Goal: Information Seeking & Learning: Learn about a topic

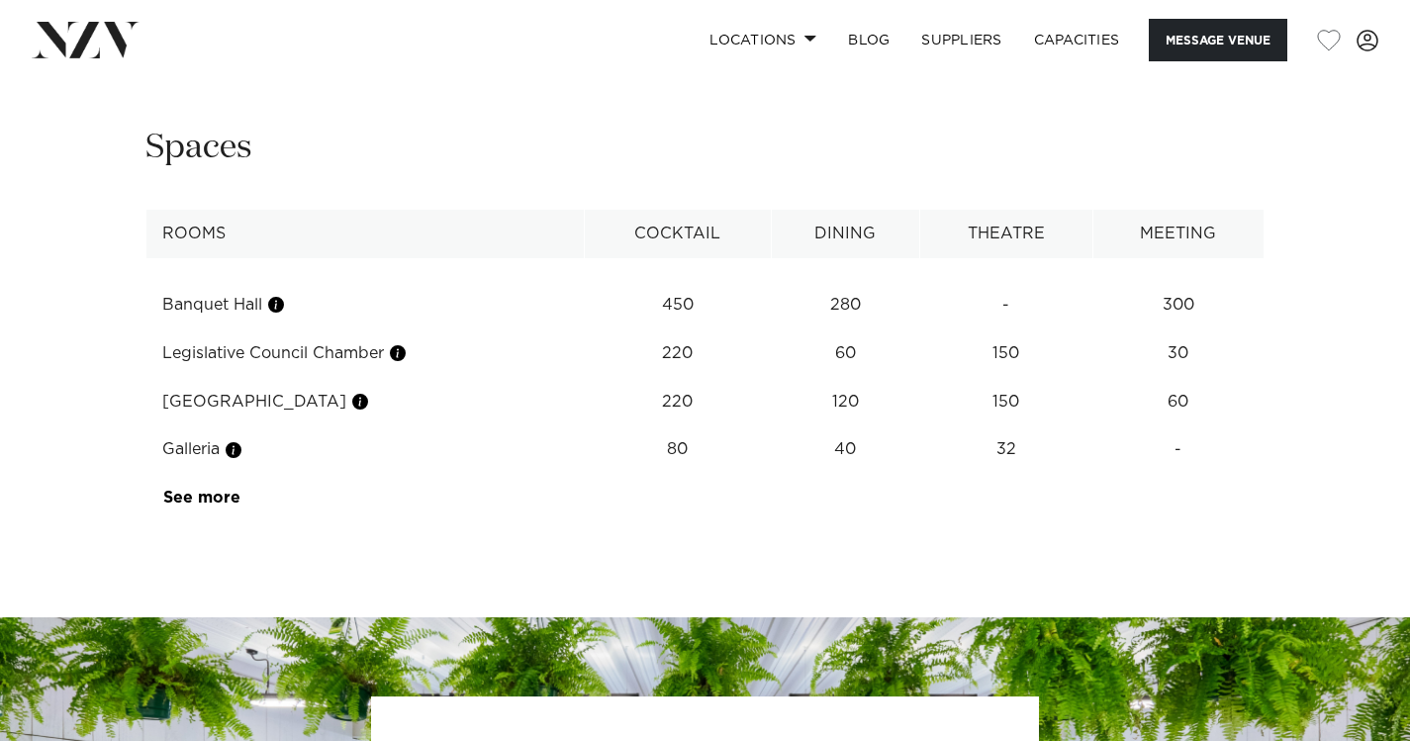
scroll to position [2711, 0]
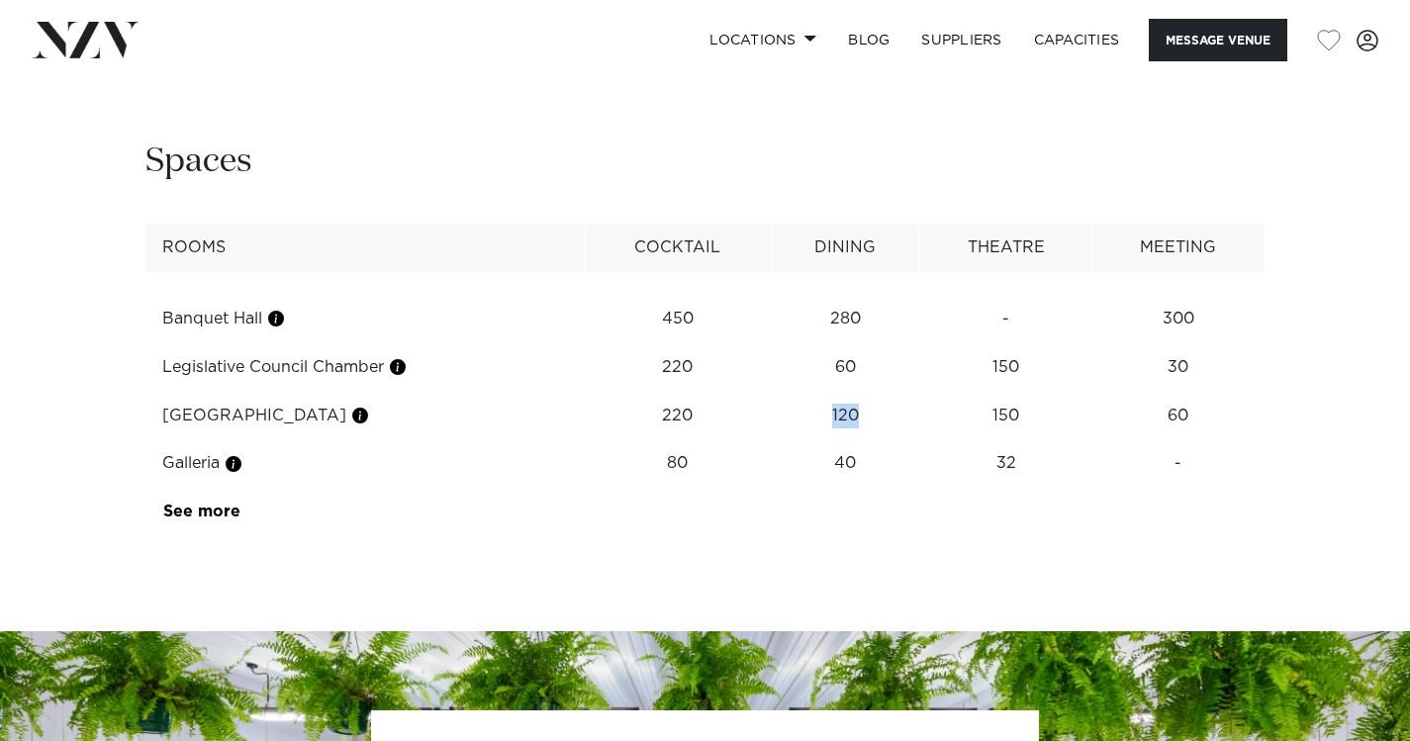
drag, startPoint x: 830, startPoint y: 381, endPoint x: 874, endPoint y: 384, distance: 43.6
click at [874, 343] on td "120" at bounding box center [845, 319] width 148 height 48
click at [841, 470] on table "Rooms Cocktail Dining Theatre Meeting Banquet Hall 450 280 - 300 Legislative Co…" at bounding box center [704, 380] width 1119 height 313
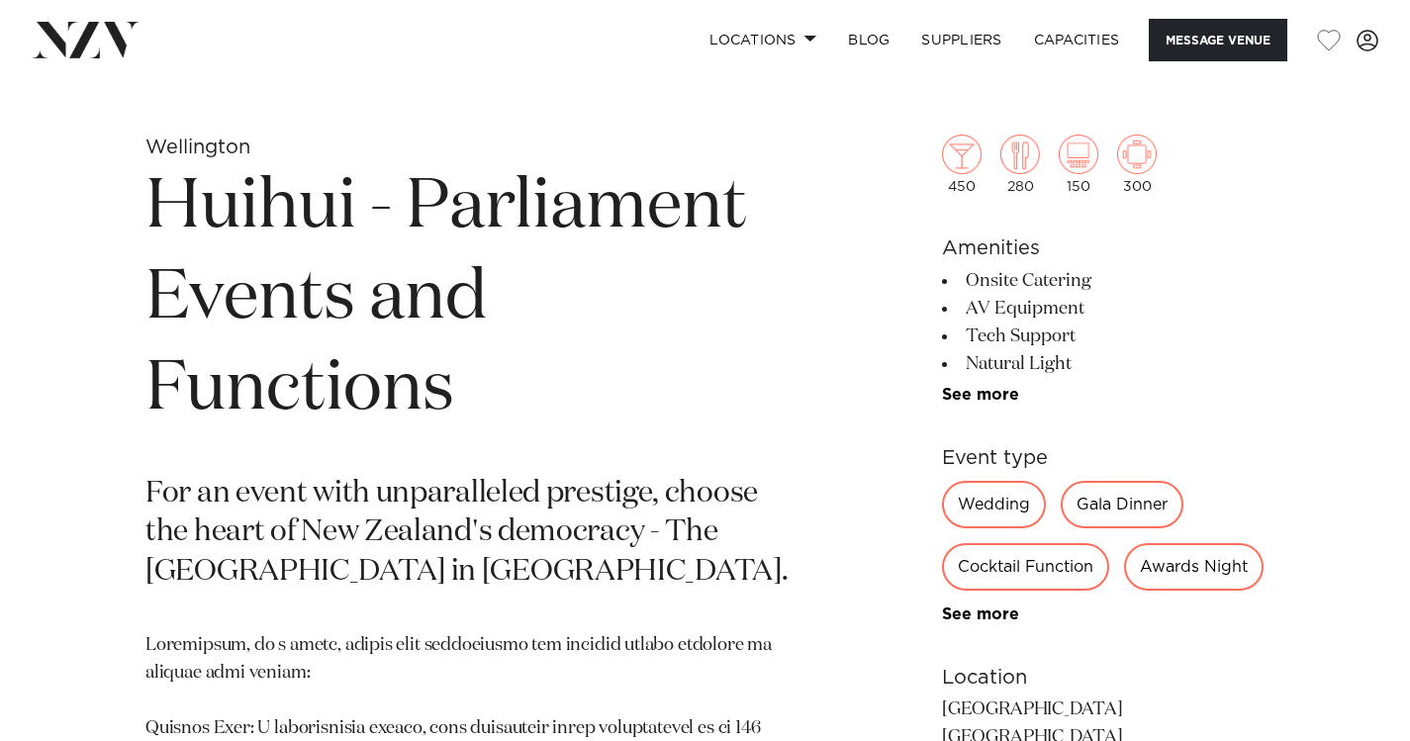
scroll to position [787, 0]
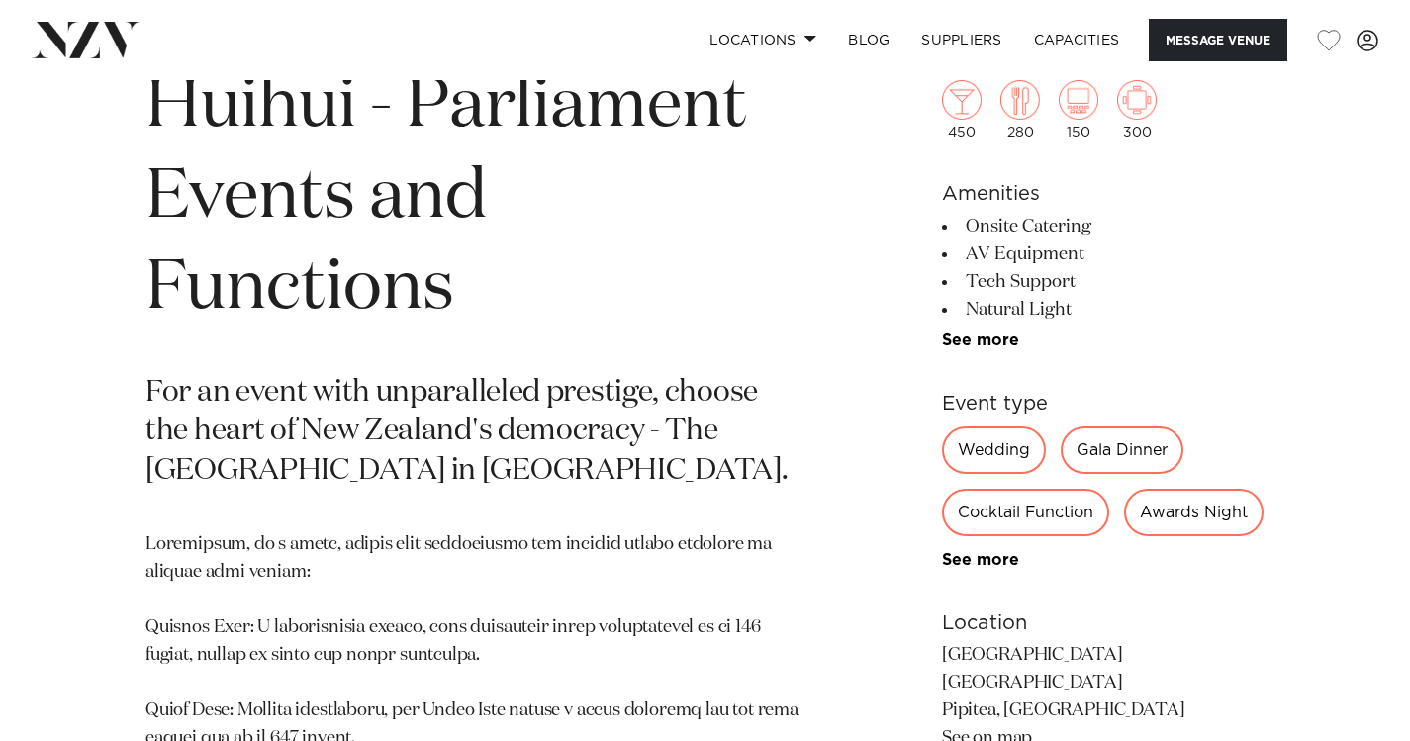
click at [990, 453] on div "Wedding" at bounding box center [994, 449] width 104 height 47
click at [983, 453] on div "Wedding" at bounding box center [994, 449] width 104 height 47
click at [786, 461] on p "For an event with unparalleled prestige, choose the heart of New Zealand's demo…" at bounding box center [473, 433] width 656 height 119
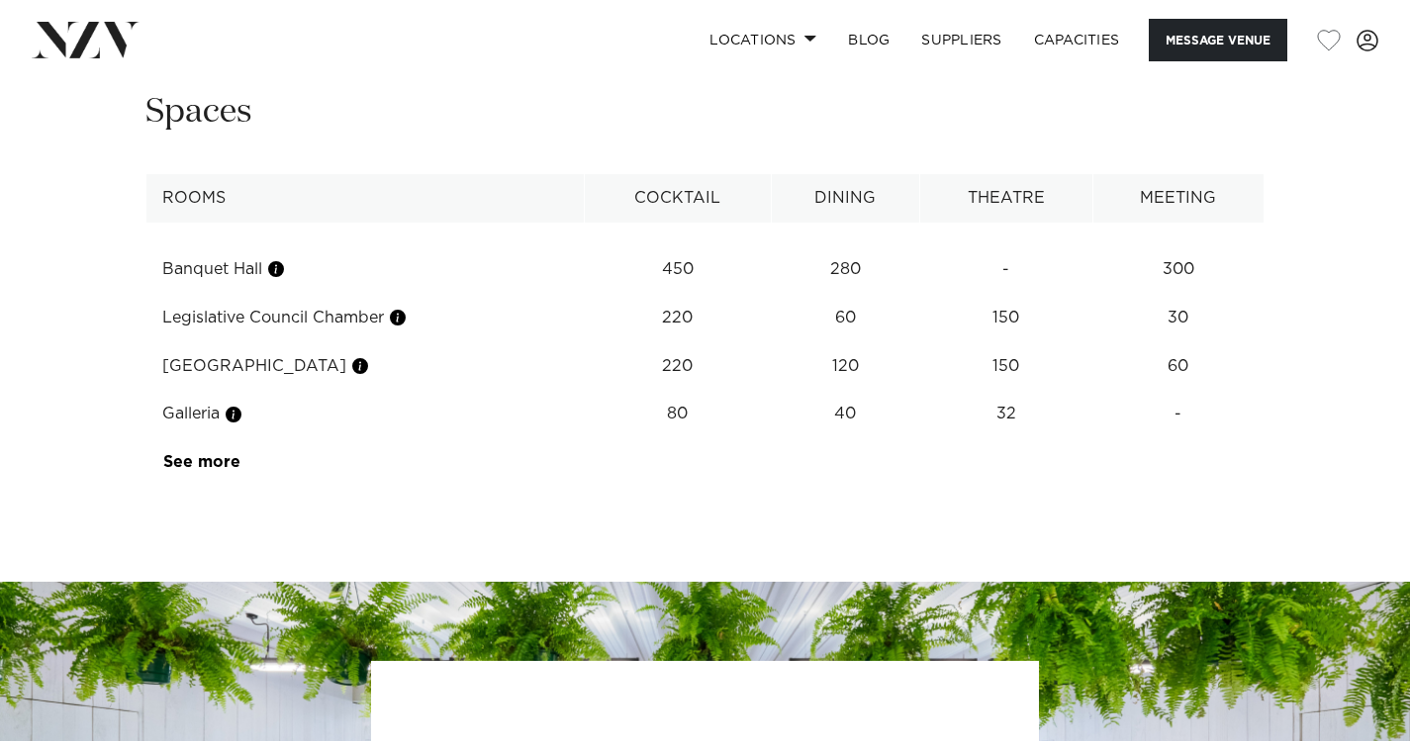
scroll to position [2761, 0]
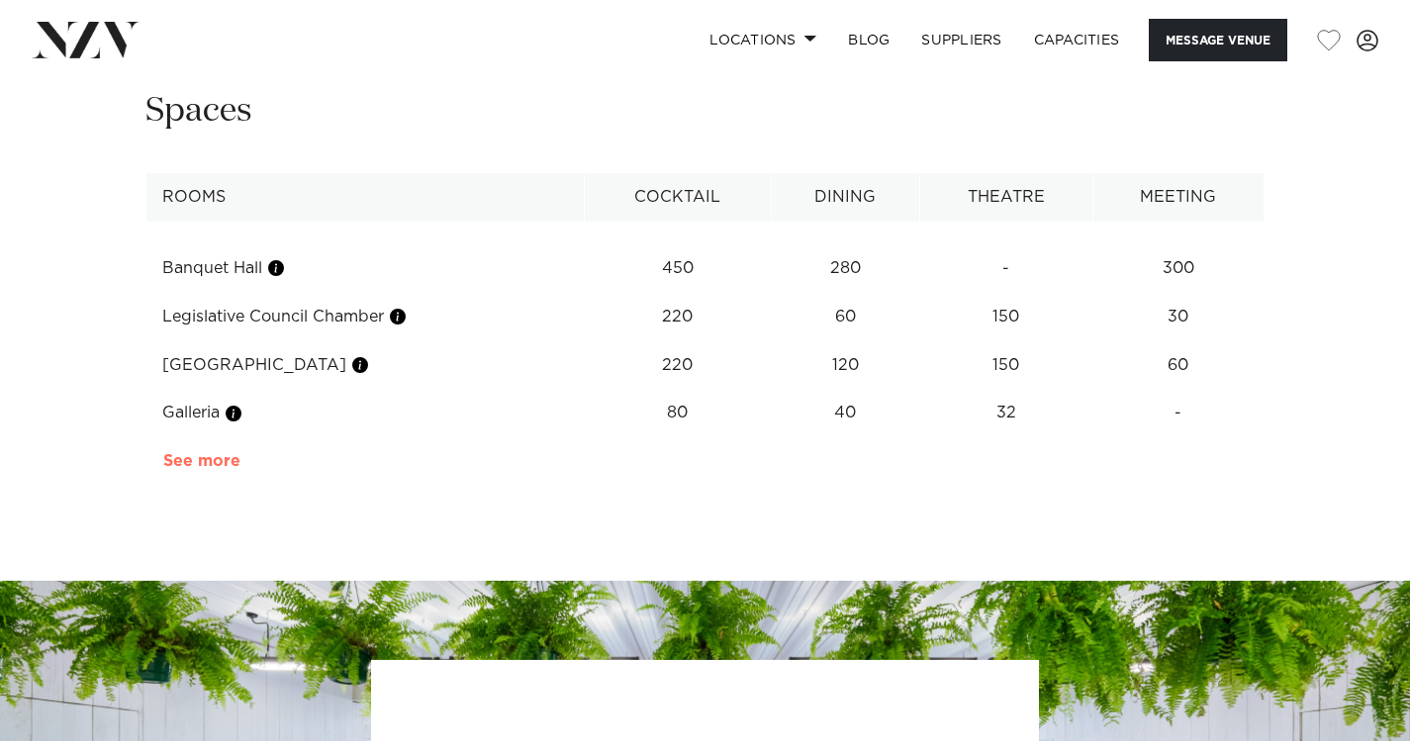
click at [195, 453] on link "See more" at bounding box center [240, 461] width 154 height 16
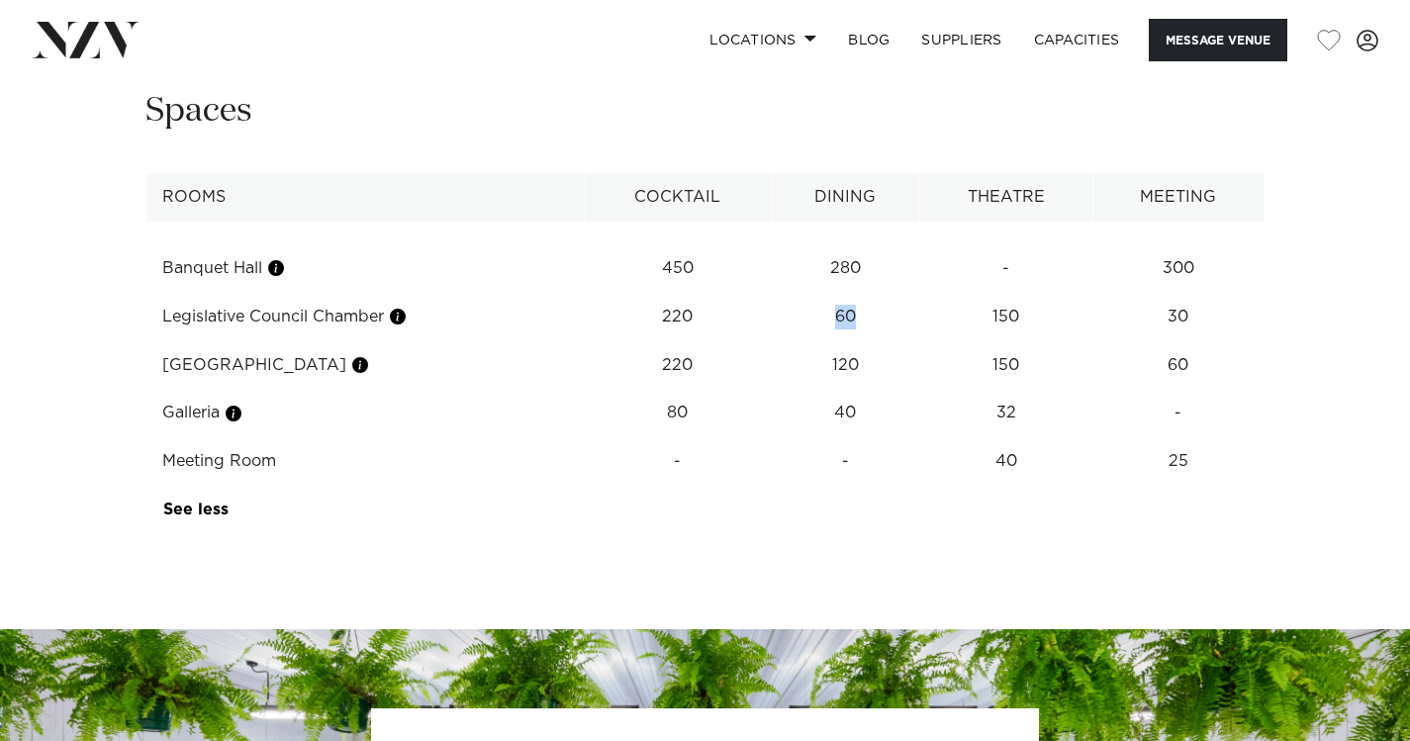
drag, startPoint x: 836, startPoint y: 284, endPoint x: 870, endPoint y: 284, distance: 33.6
click at [870, 284] on td "60" at bounding box center [845, 268] width 148 height 48
drag, startPoint x: 831, startPoint y: 322, endPoint x: 883, endPoint y: 322, distance: 51.4
click at [883, 293] on td "120" at bounding box center [845, 268] width 148 height 48
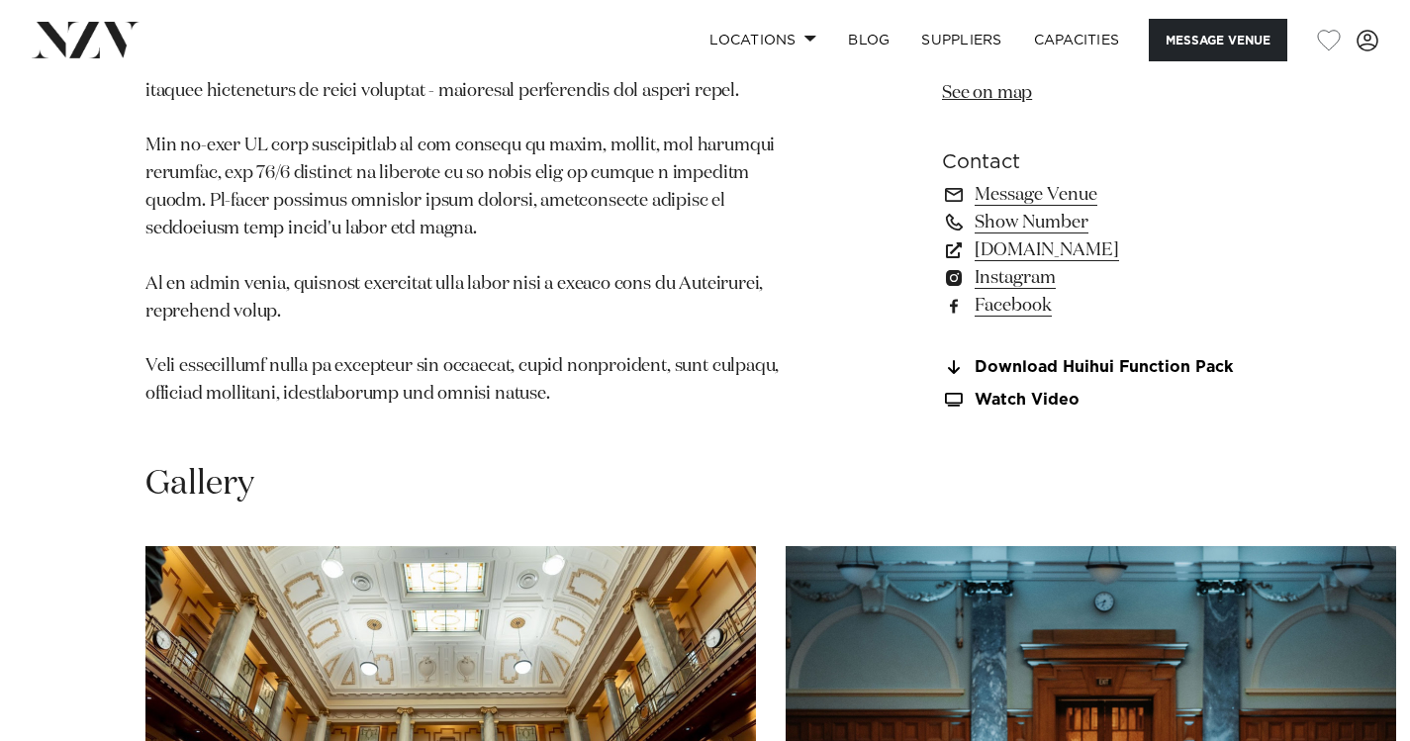
scroll to position [1623, 0]
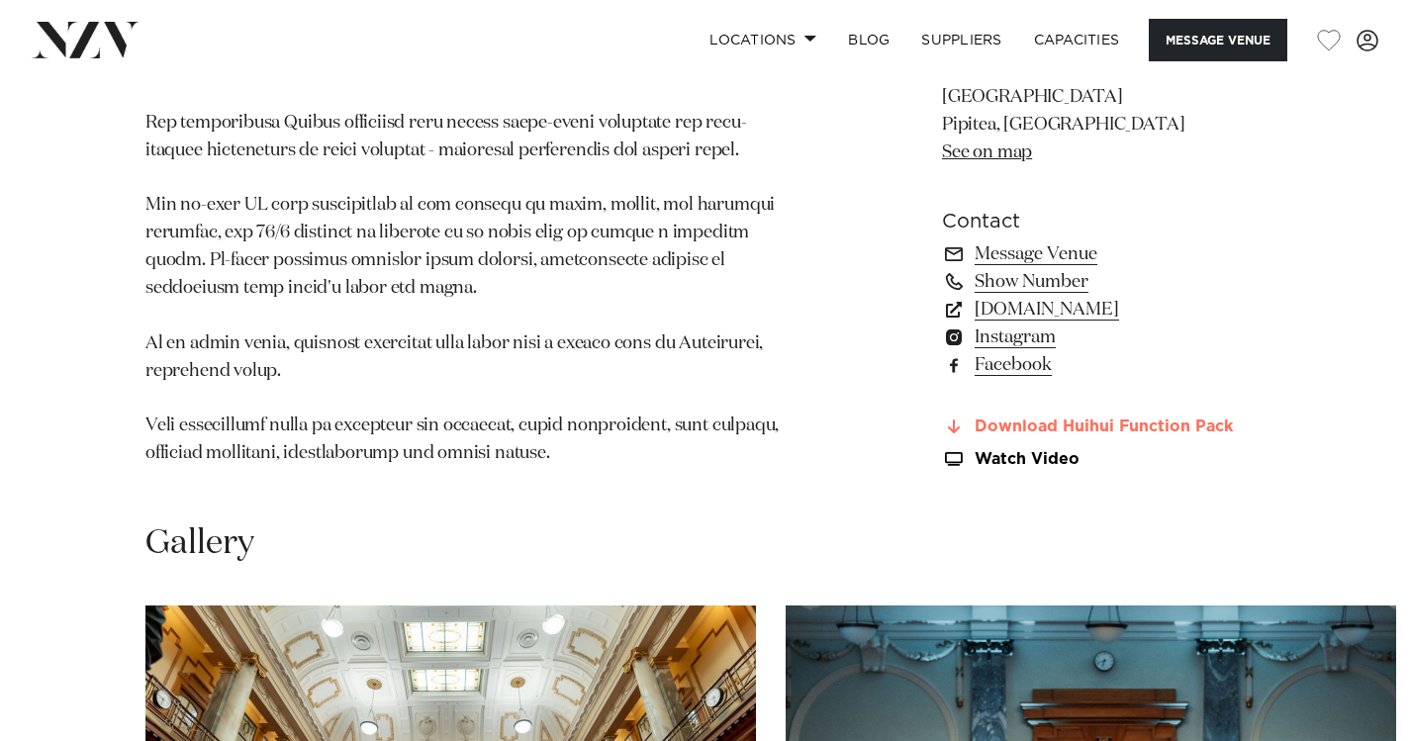
click at [1176, 419] on link "Download Huihui Function Pack" at bounding box center [1103, 428] width 323 height 18
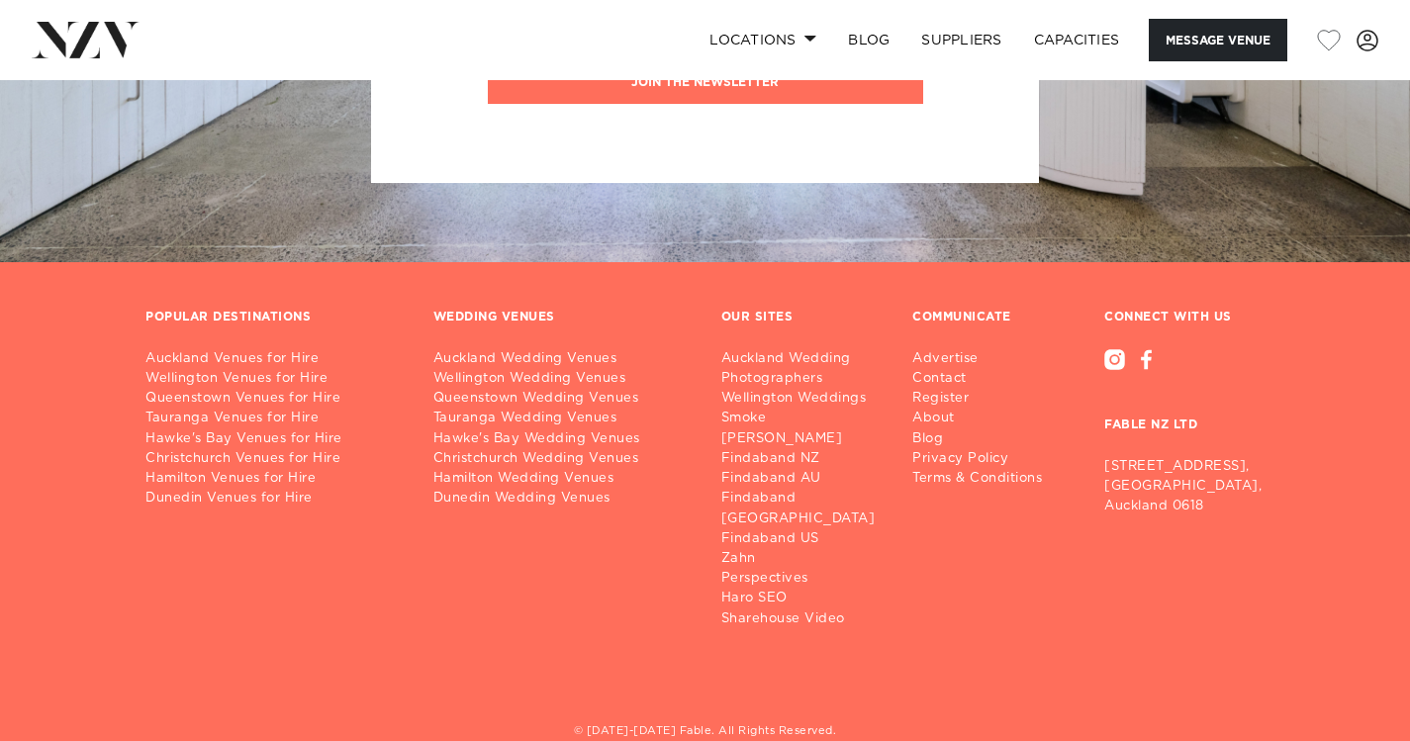
scroll to position [3734, 0]
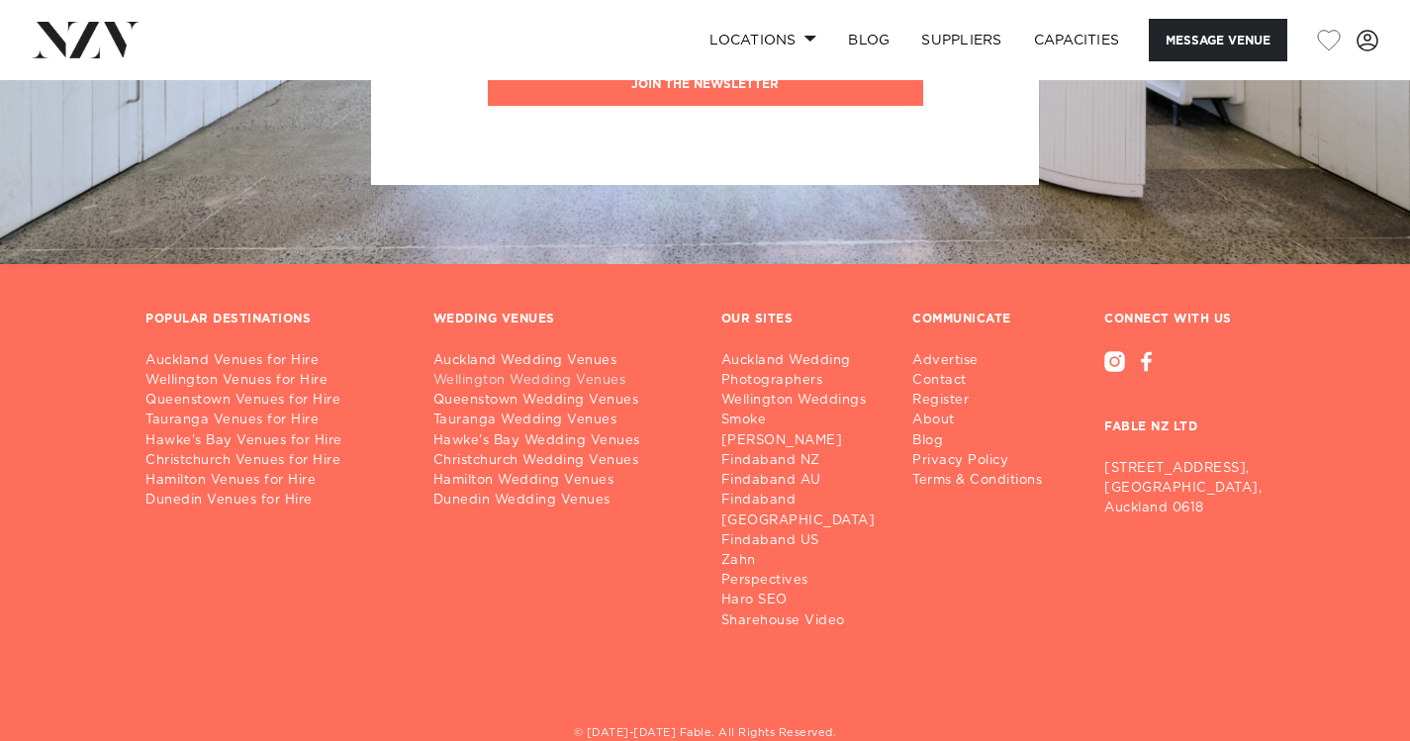
click at [564, 371] on link "Wellington Wedding Venues" at bounding box center [561, 381] width 256 height 20
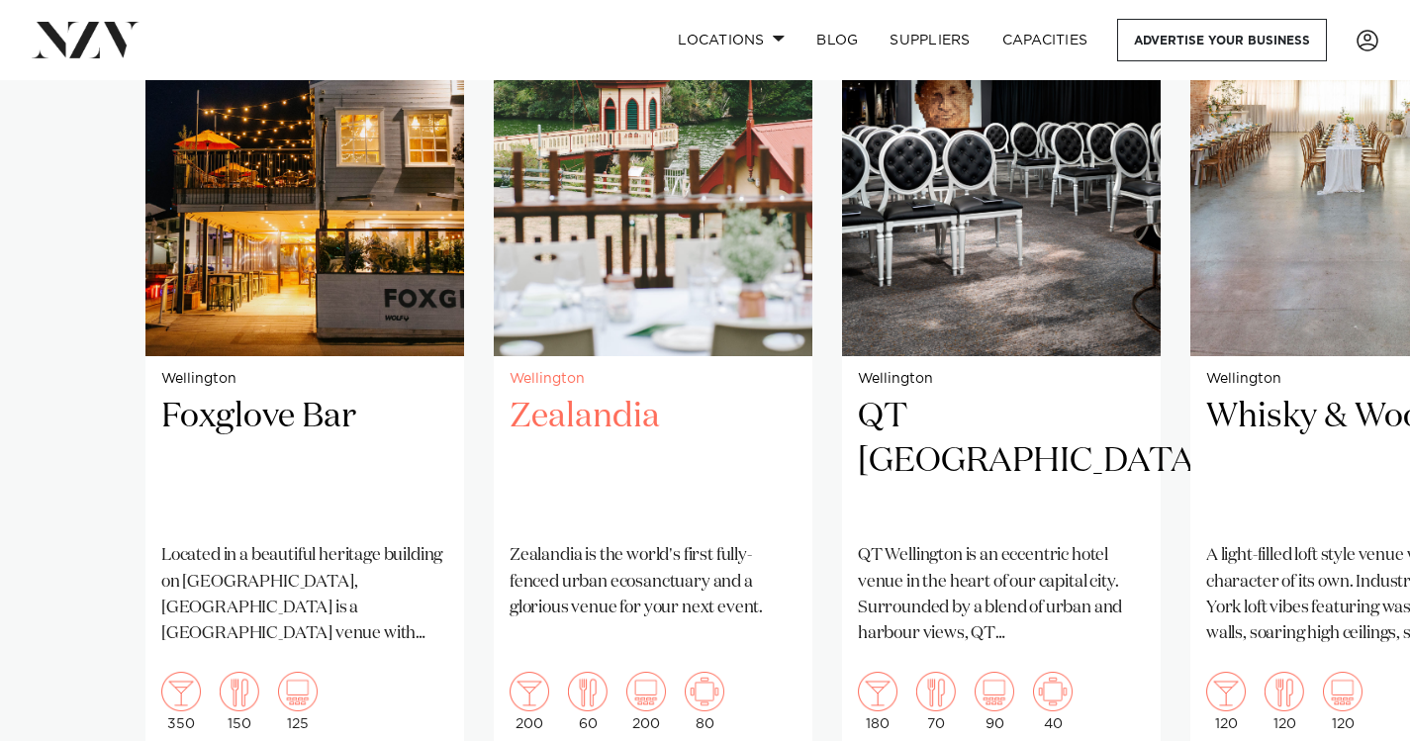
scroll to position [1569, 0]
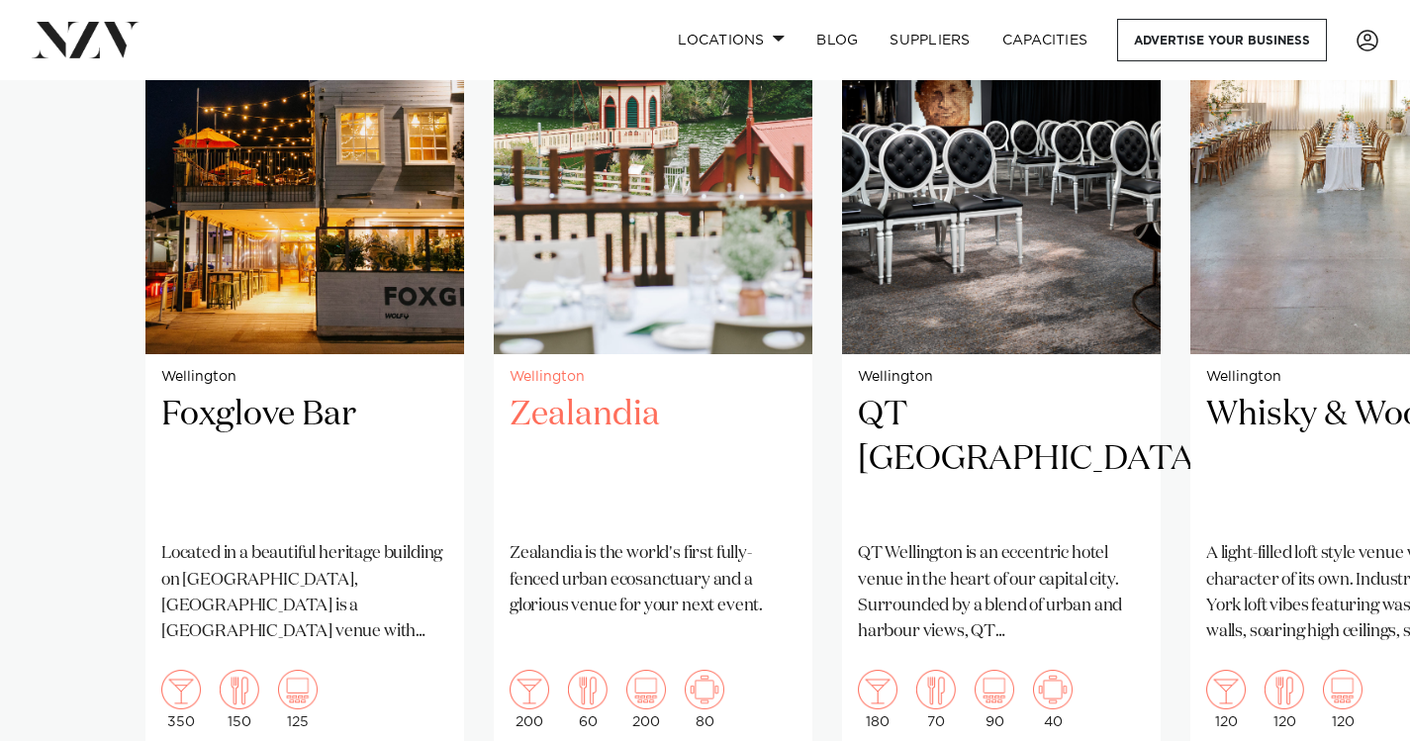
click at [584, 418] on h2 "Zealandia" at bounding box center [653, 460] width 287 height 134
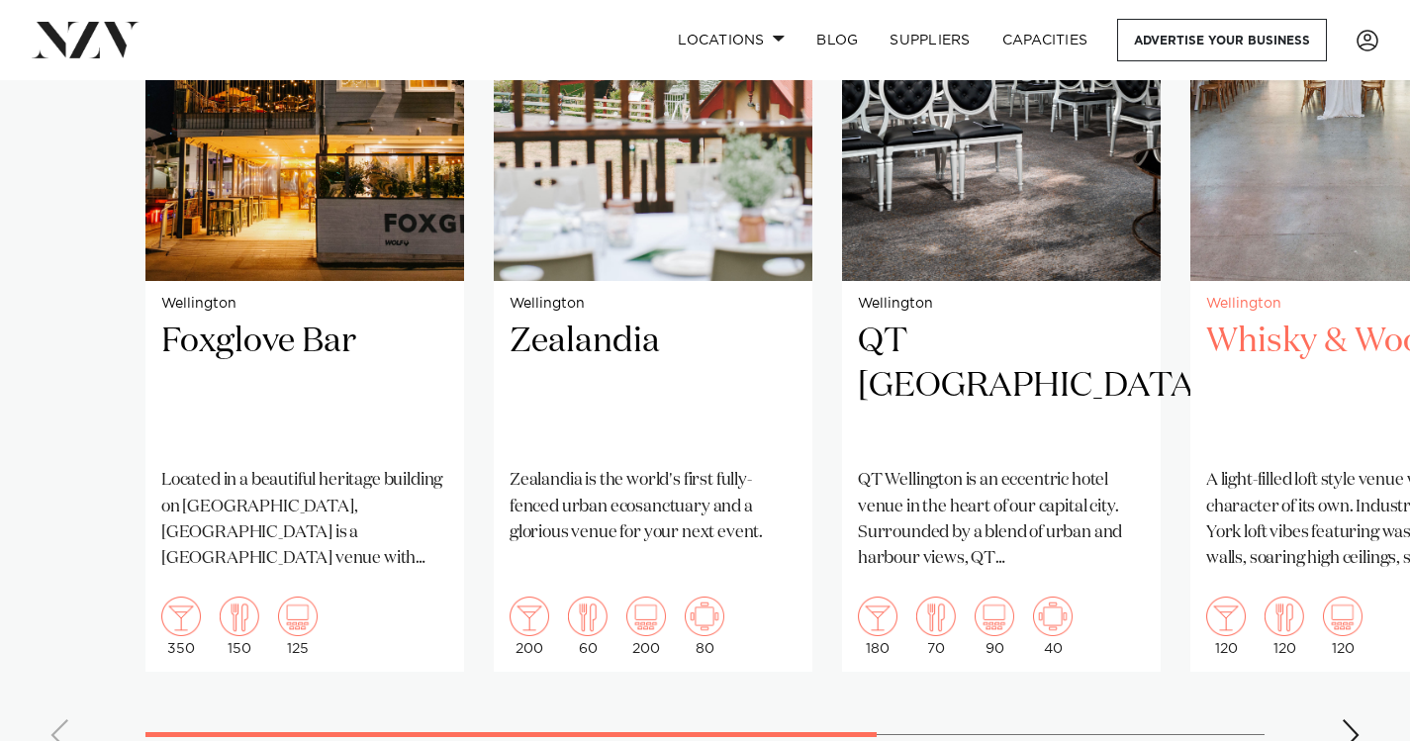
scroll to position [1652, 0]
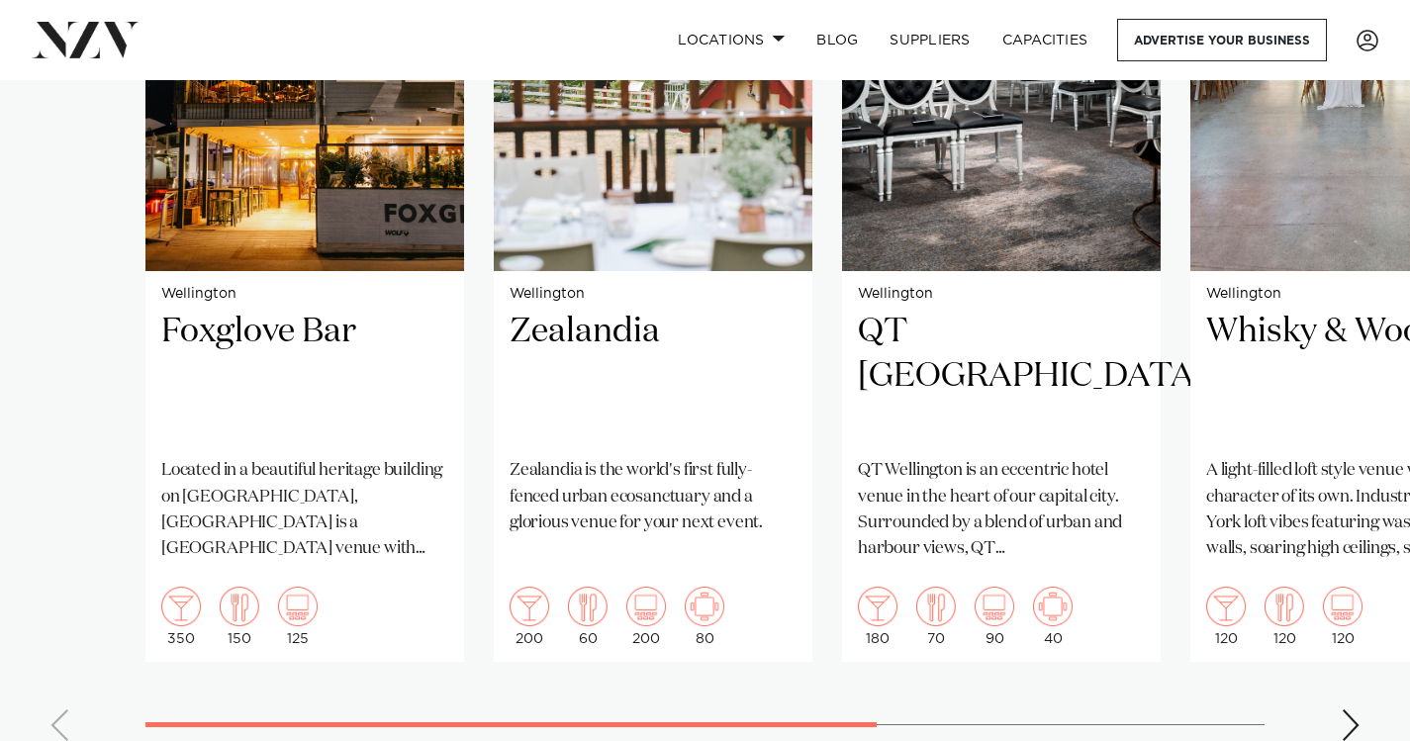
click at [1342, 709] on div "Next slide" at bounding box center [1351, 725] width 20 height 32
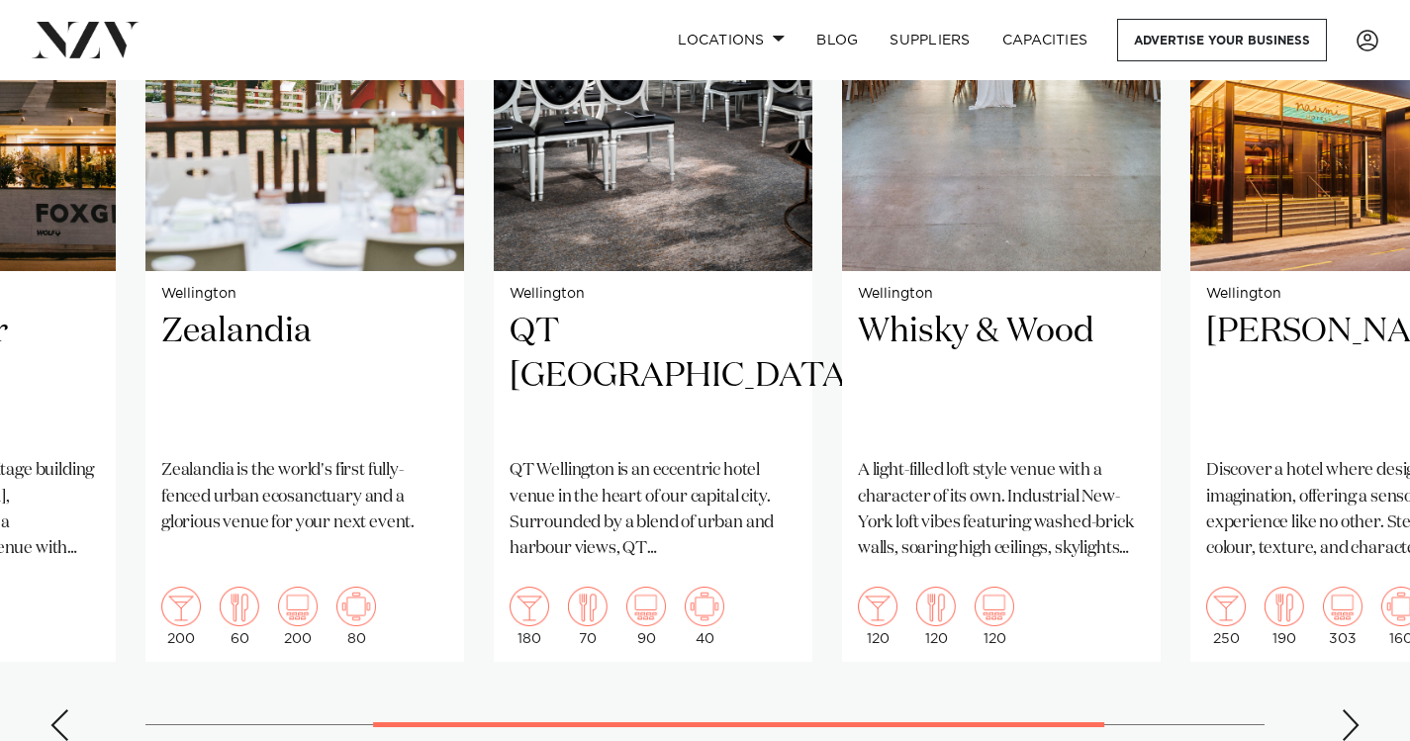
click at [1342, 709] on div "Next slide" at bounding box center [1351, 725] width 20 height 32
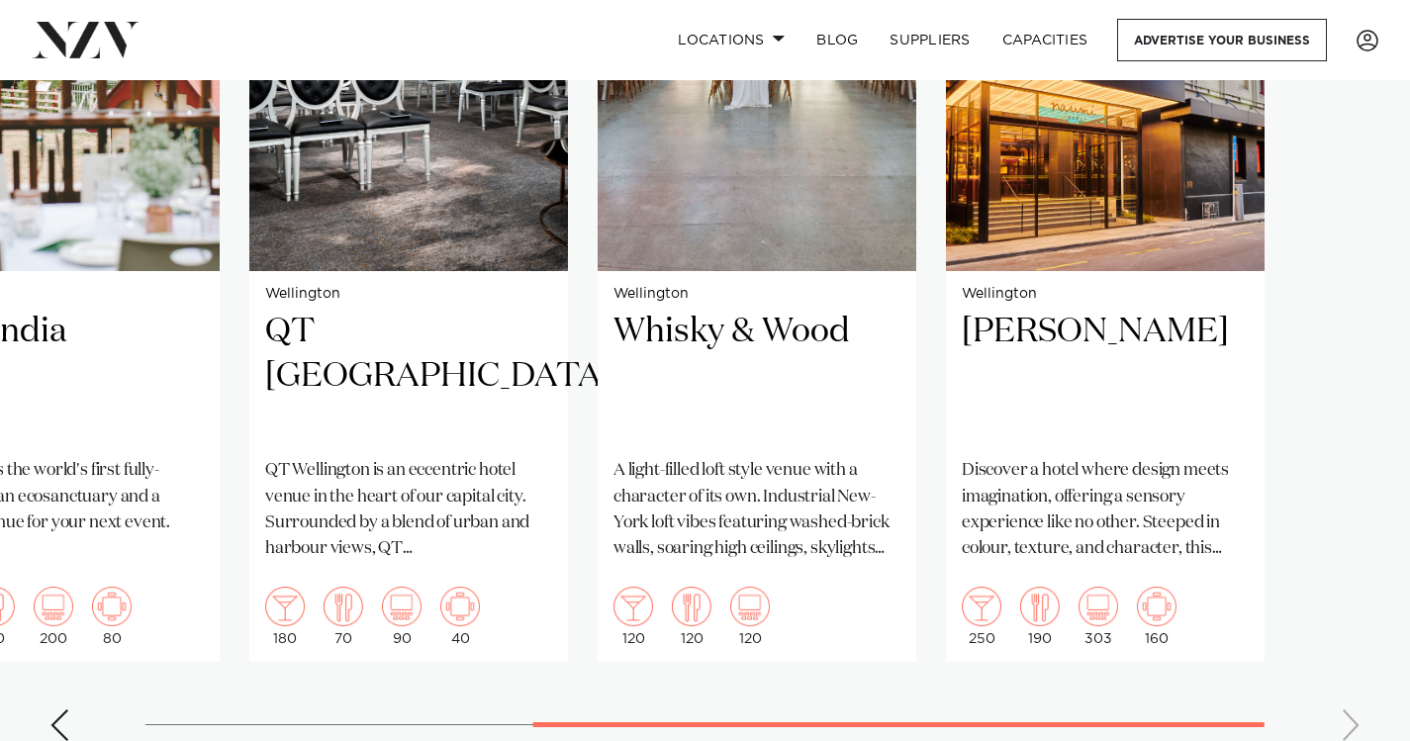
click at [1342, 662] on swiper-container "Wellington Foxglove Bar Located in a beautiful heritage building on [GEOGRAPHIC…" at bounding box center [705, 300] width 1410 height 913
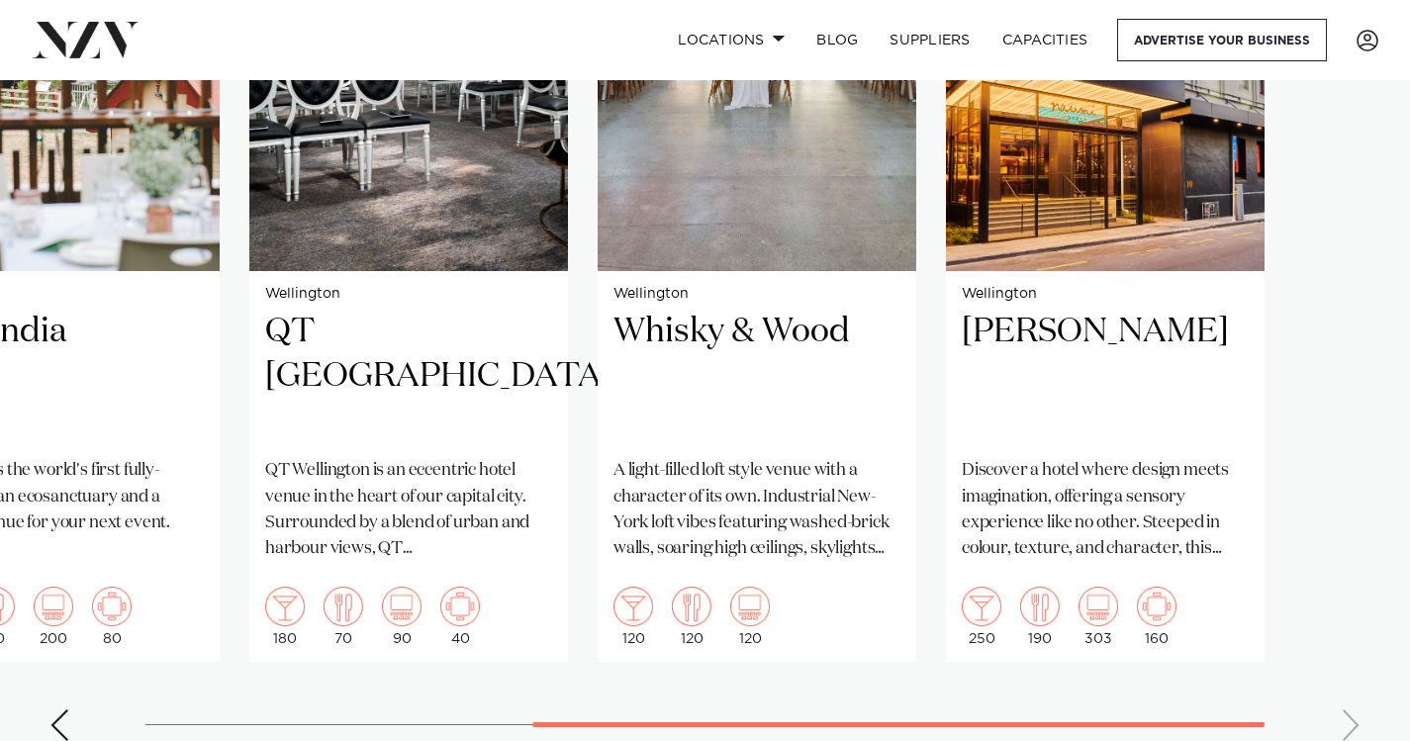
click at [1342, 662] on swiper-container "Wellington Foxglove Bar Located in a beautiful heritage building on [GEOGRAPHIC…" at bounding box center [705, 300] width 1410 height 913
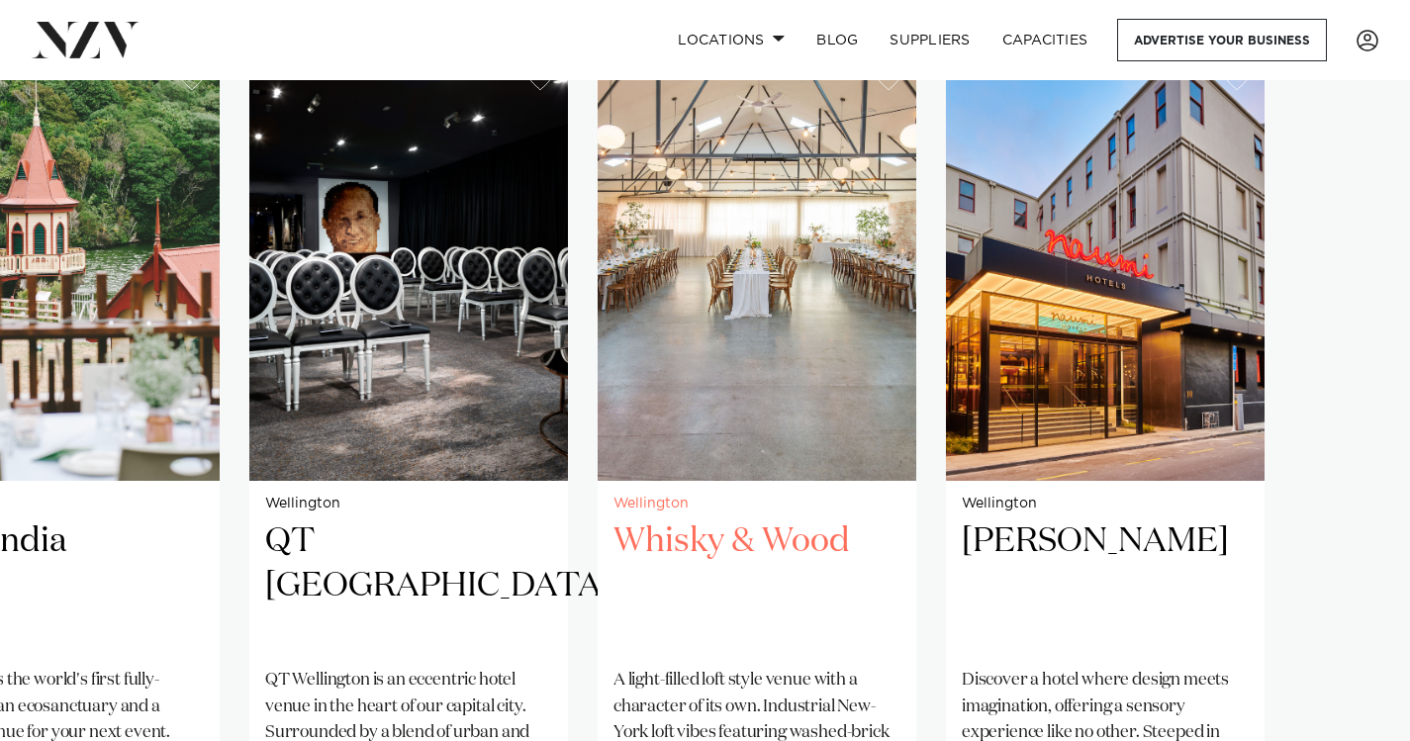
scroll to position [1452, 0]
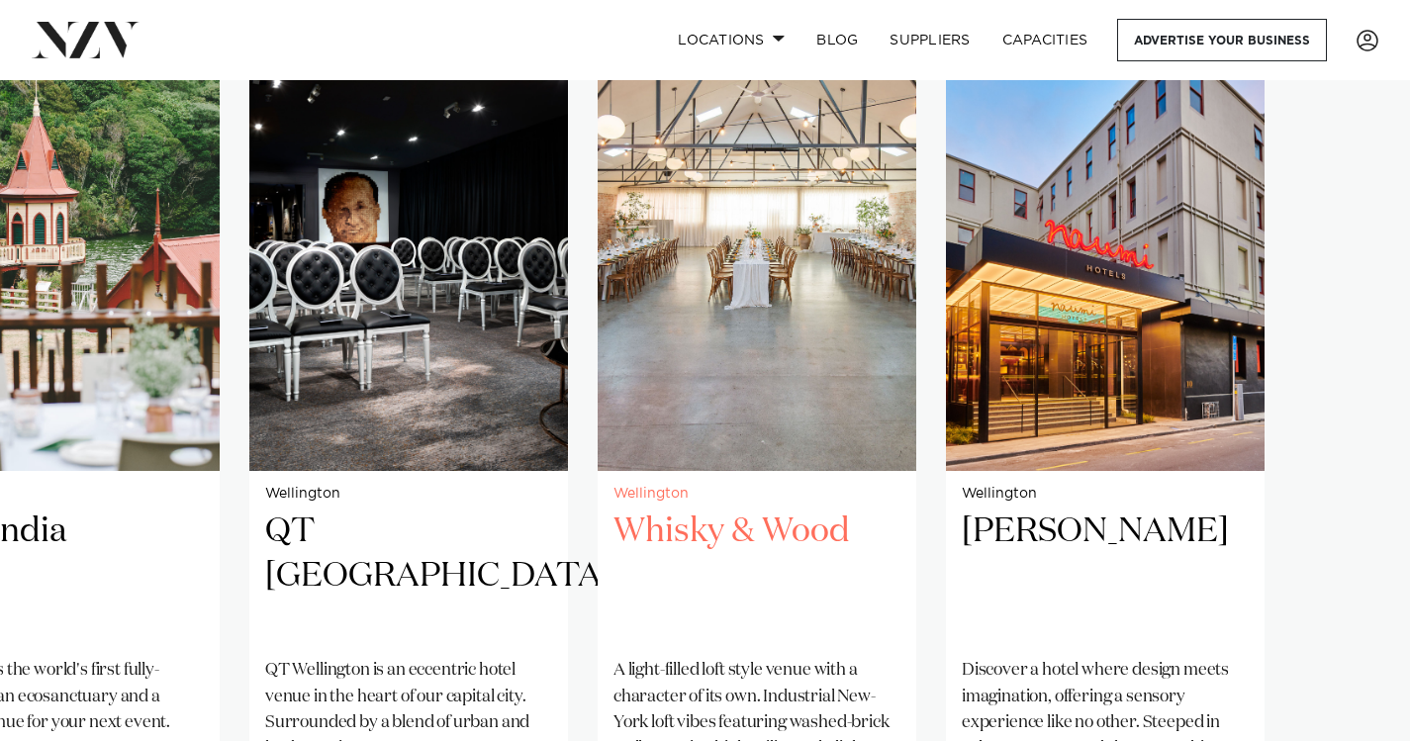
click at [730, 377] on img "4 / 5" at bounding box center [757, 257] width 319 height 427
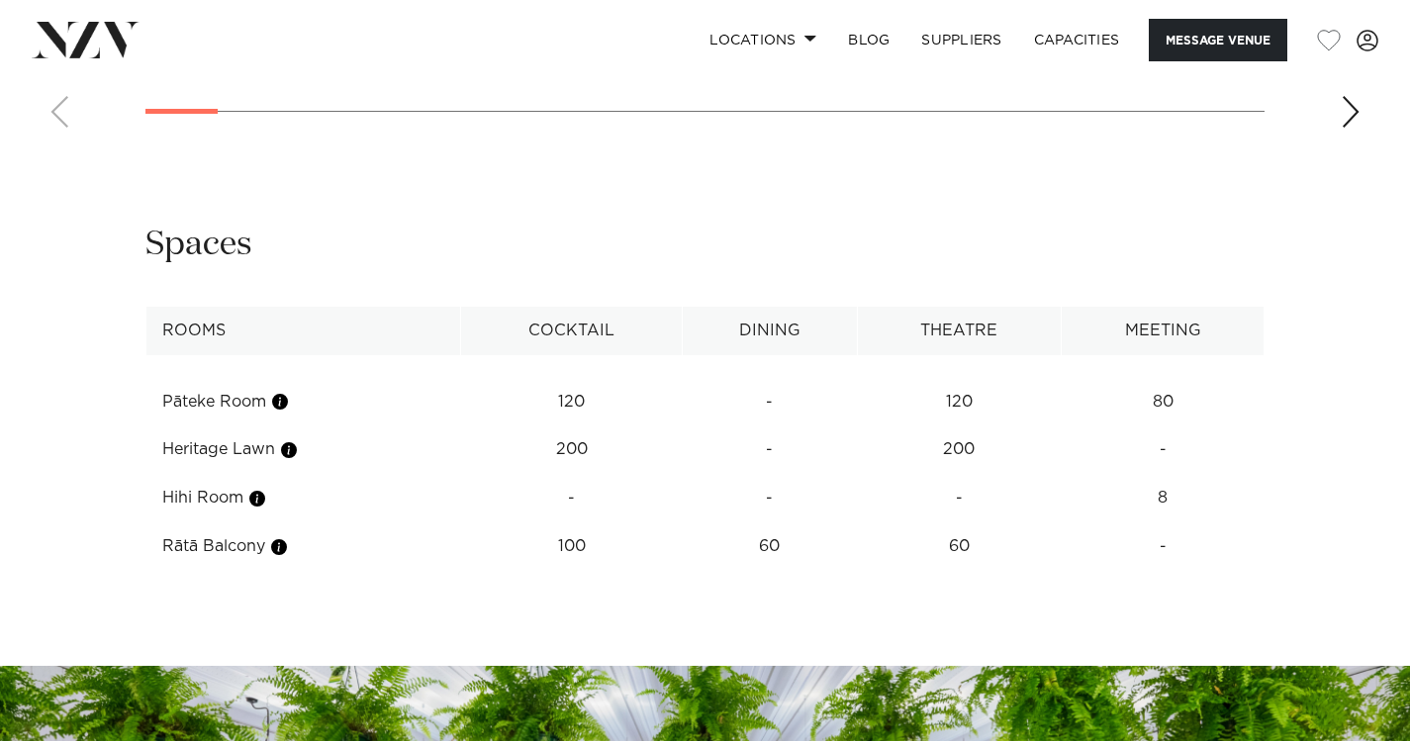
scroll to position [2895, 0]
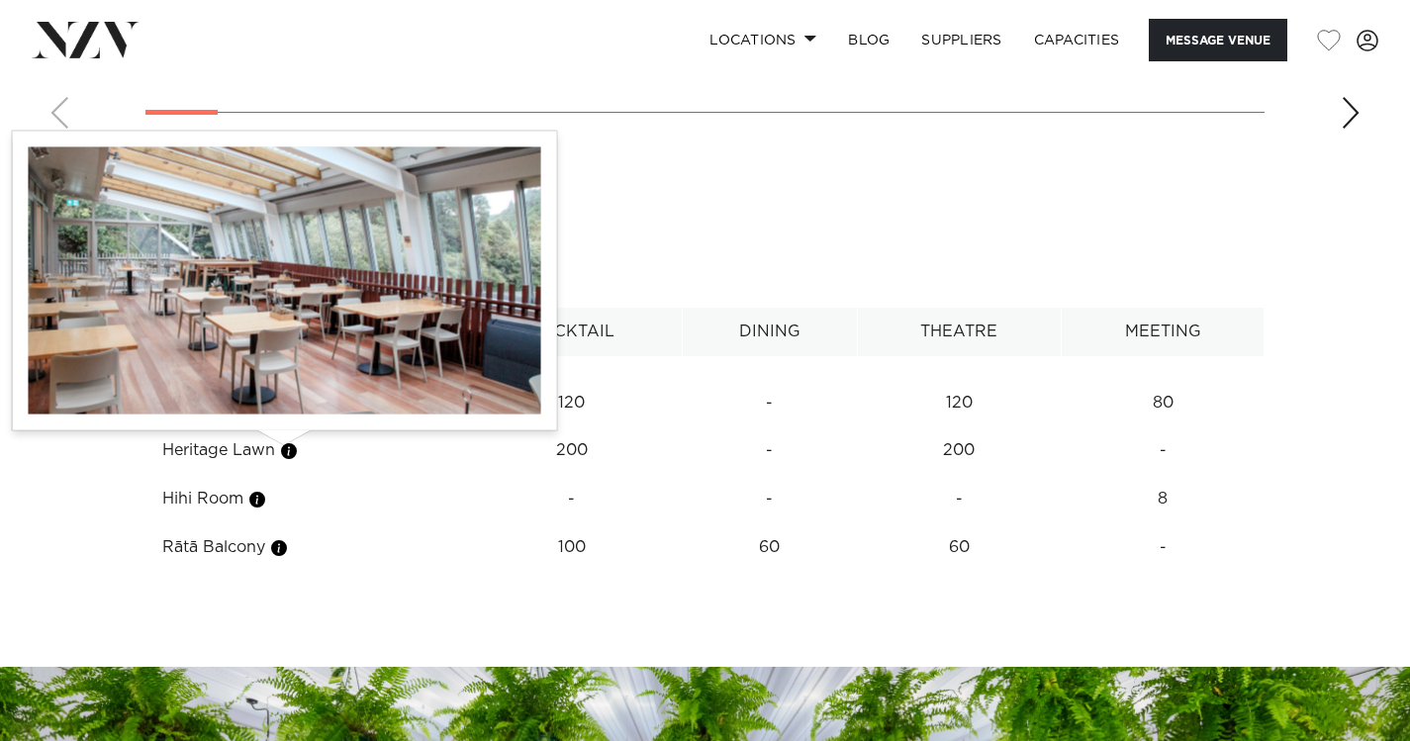
click at [282, 538] on button "button" at bounding box center [279, 548] width 20 height 20
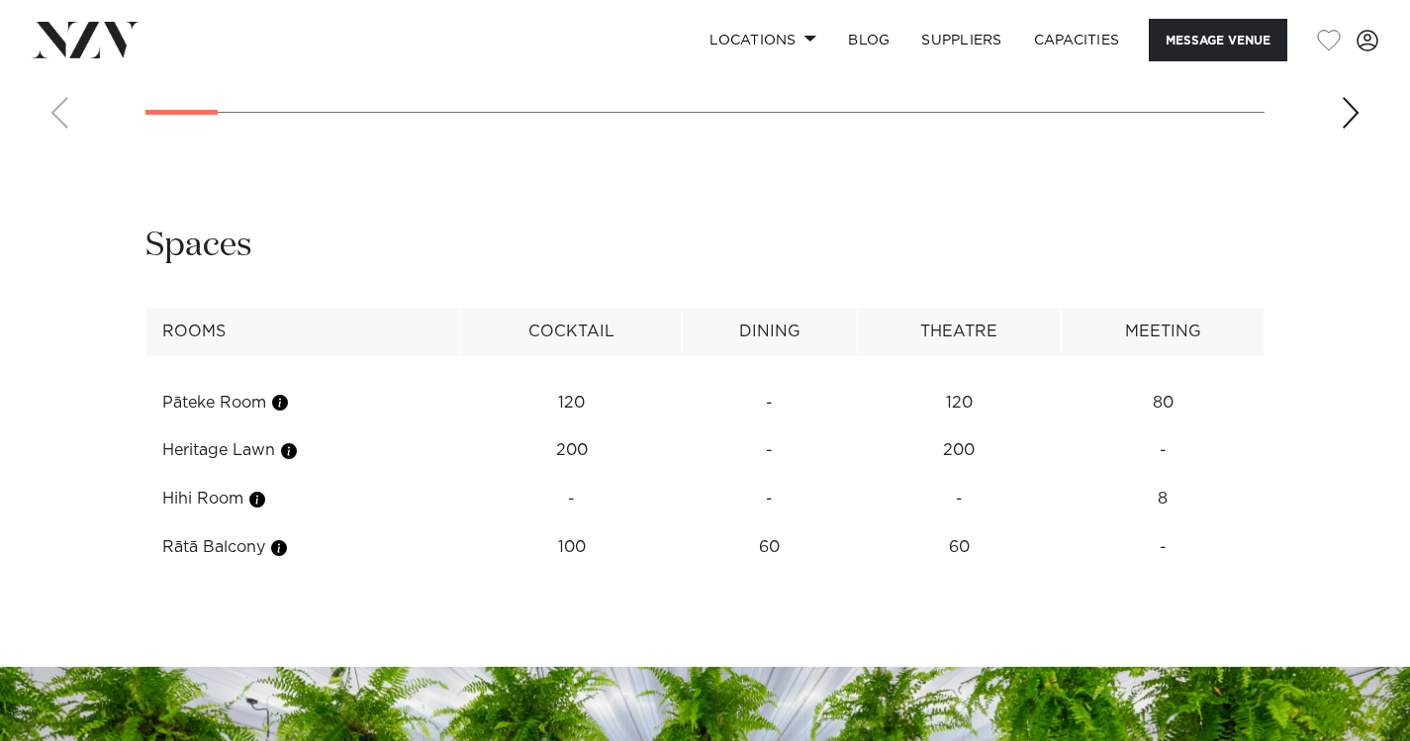
click at [339, 523] on td "Rātā Balcony" at bounding box center [303, 547] width 315 height 48
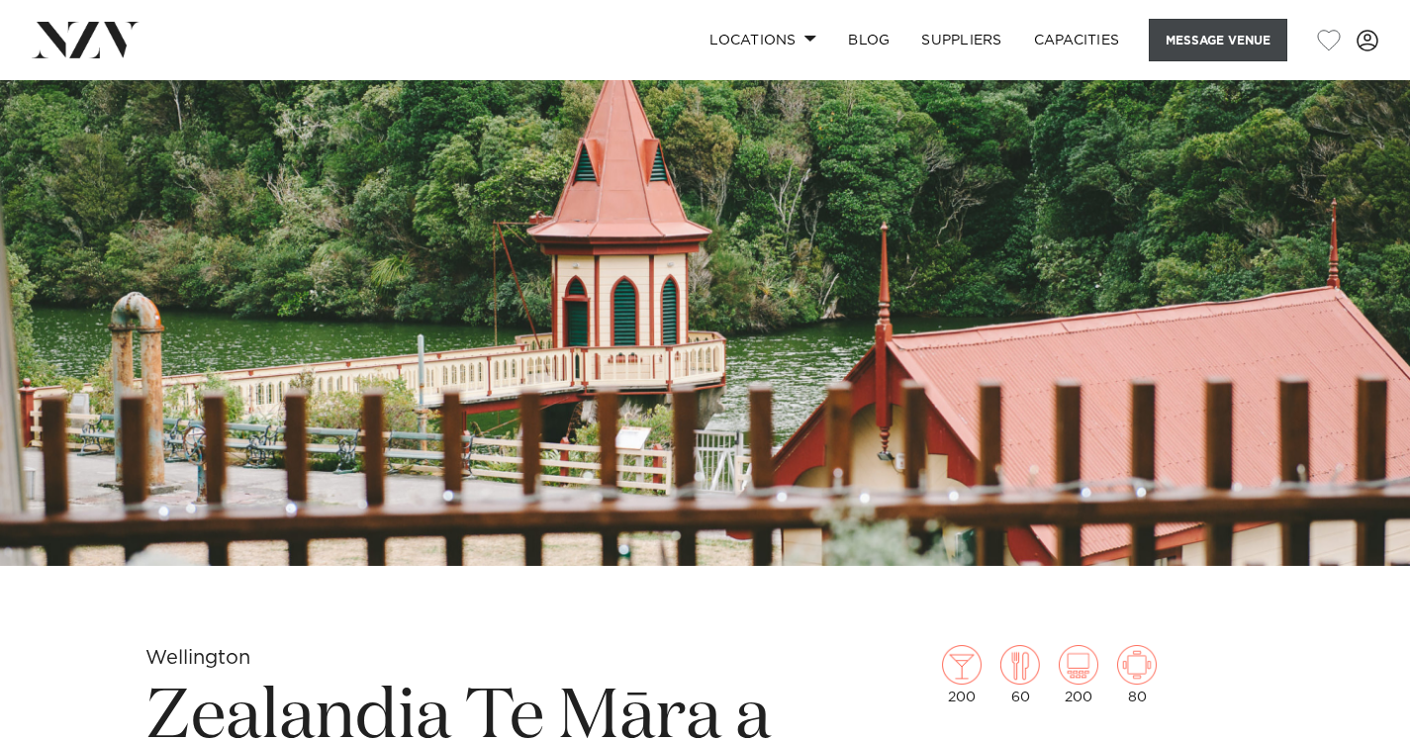
scroll to position [169, 0]
